Goal: Find specific page/section: Find specific page/section

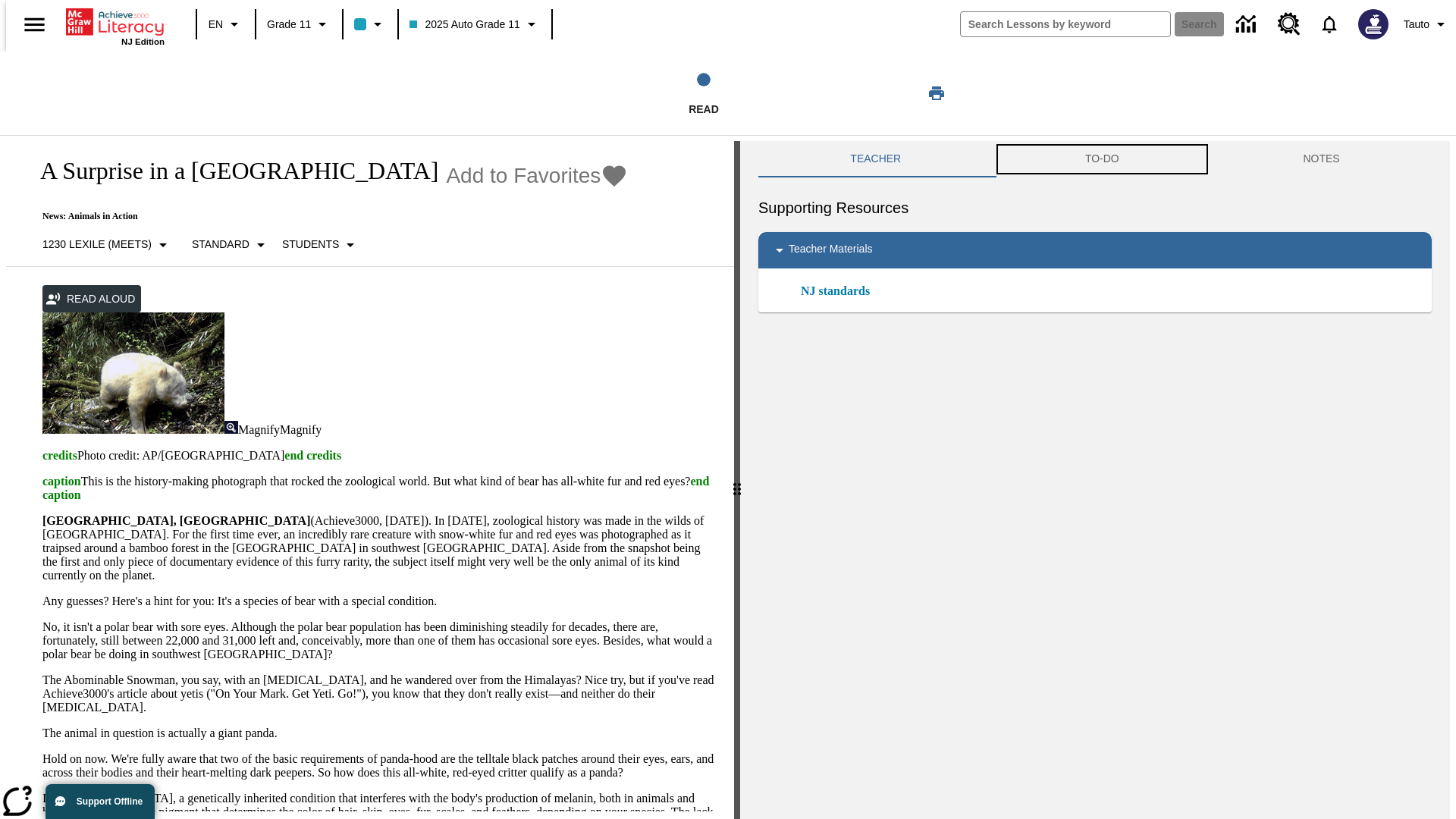
click at [1101, 159] on button "TO-DO" at bounding box center [1102, 159] width 219 height 37
